Goal: Complete application form

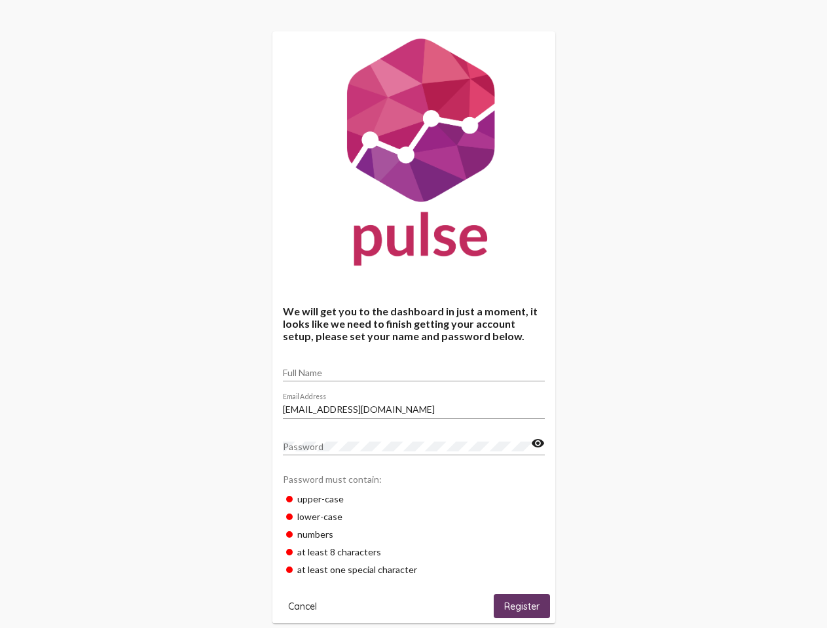
click at [414, 368] on input "Full Name" at bounding box center [414, 373] width 262 height 10
click at [414, 406] on input "[EMAIL_ADDRESS][DOMAIN_NAME]" at bounding box center [414, 409] width 262 height 10
click at [537, 444] on mat-icon "visibility" at bounding box center [538, 444] width 14 height 16
click at [302, 606] on span "Cancel" at bounding box center [302, 607] width 29 height 12
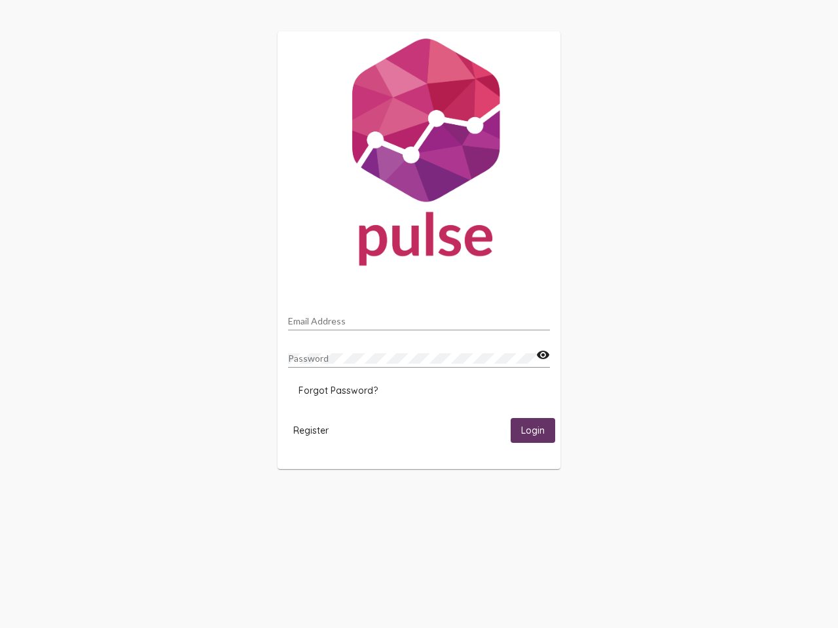
click at [522, 501] on html "Email Address Password visibility Forgot Password? Register Login" at bounding box center [419, 250] width 838 height 501
